Goal: Find specific page/section: Find specific page/section

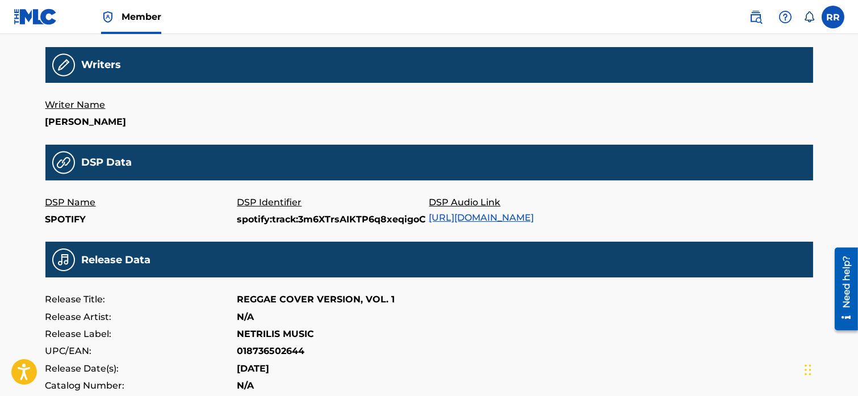
scroll to position [330, 0]
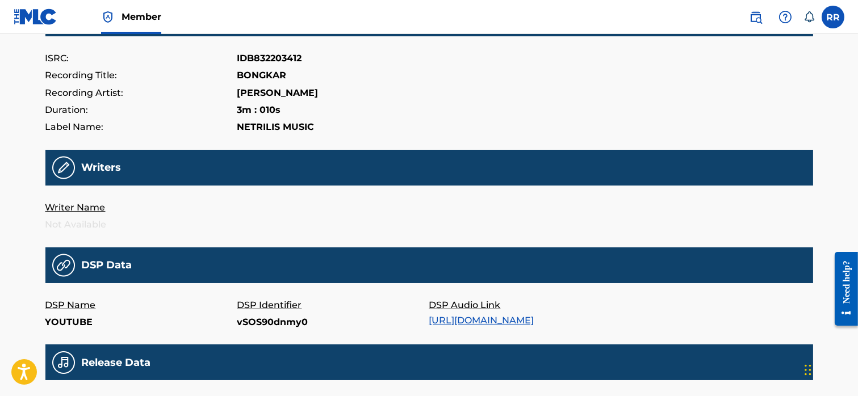
scroll to position [160, 0]
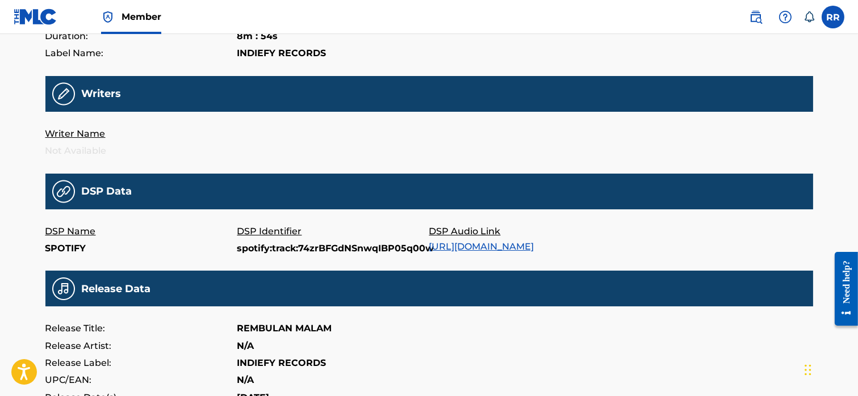
scroll to position [233, 0]
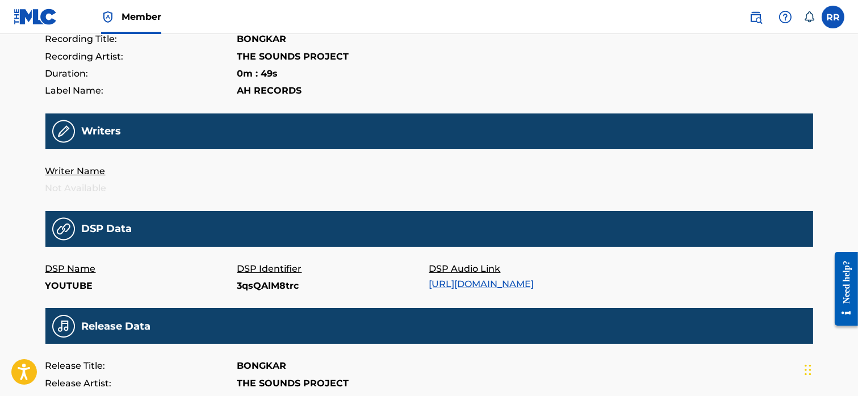
click at [461, 287] on link "[URL][DOMAIN_NAME]" at bounding box center [481, 284] width 105 height 11
